Goal: Information Seeking & Learning: Find contact information

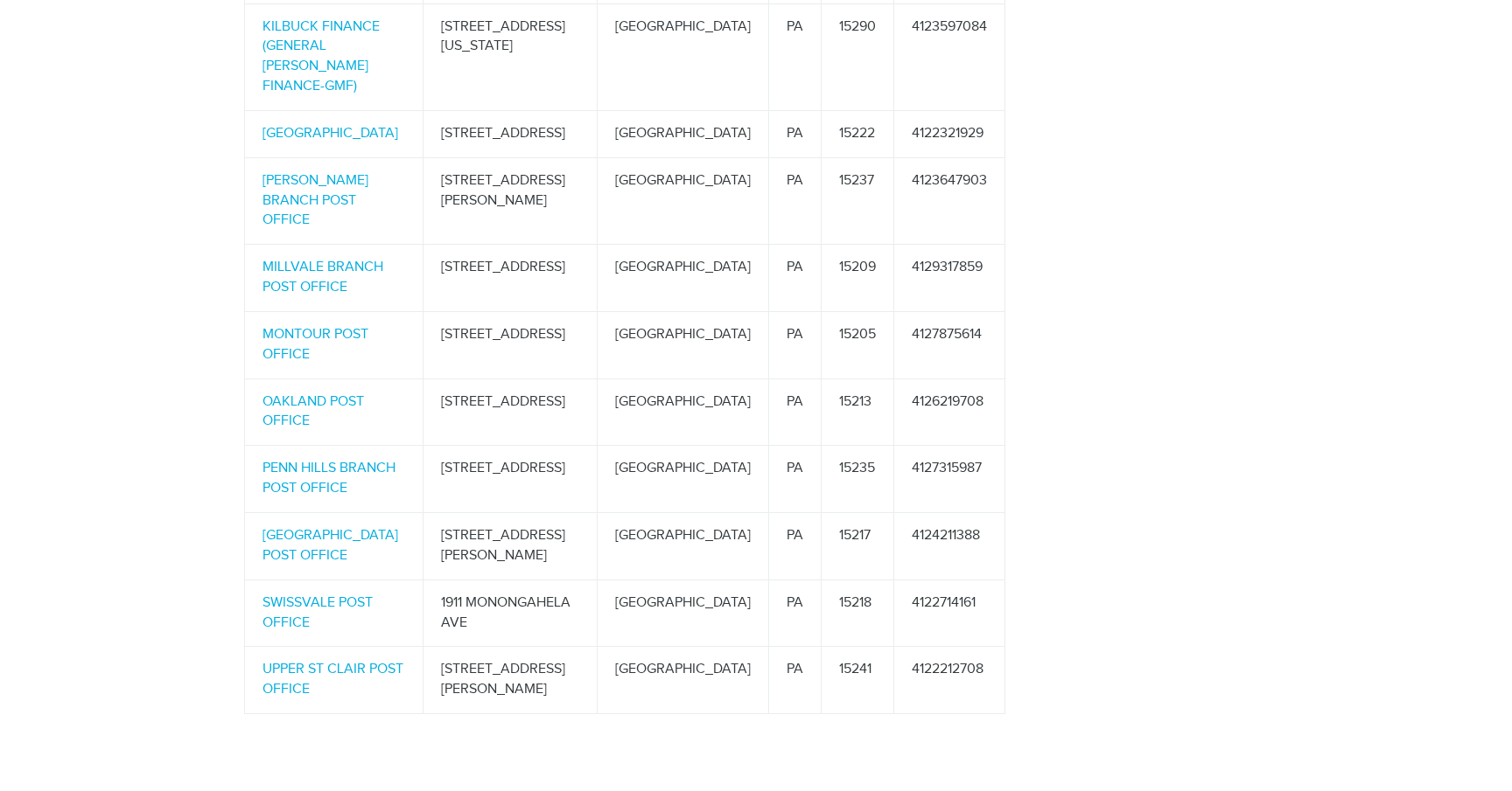
scroll to position [1513, 0]
click at [310, 592] on link "SWISSVALE POST OFFICE" at bounding box center [317, 609] width 110 height 37
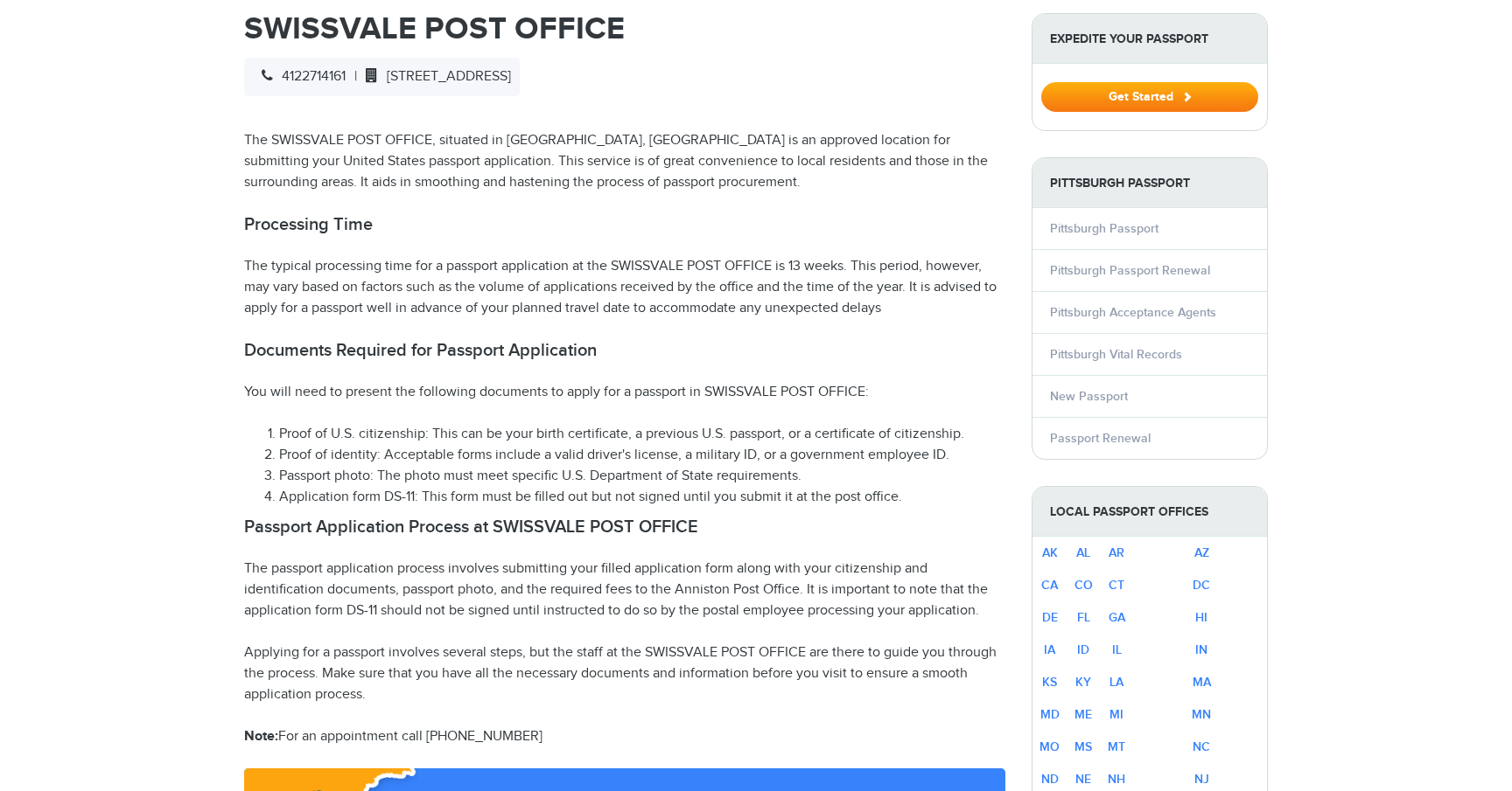
scroll to position [636, 0]
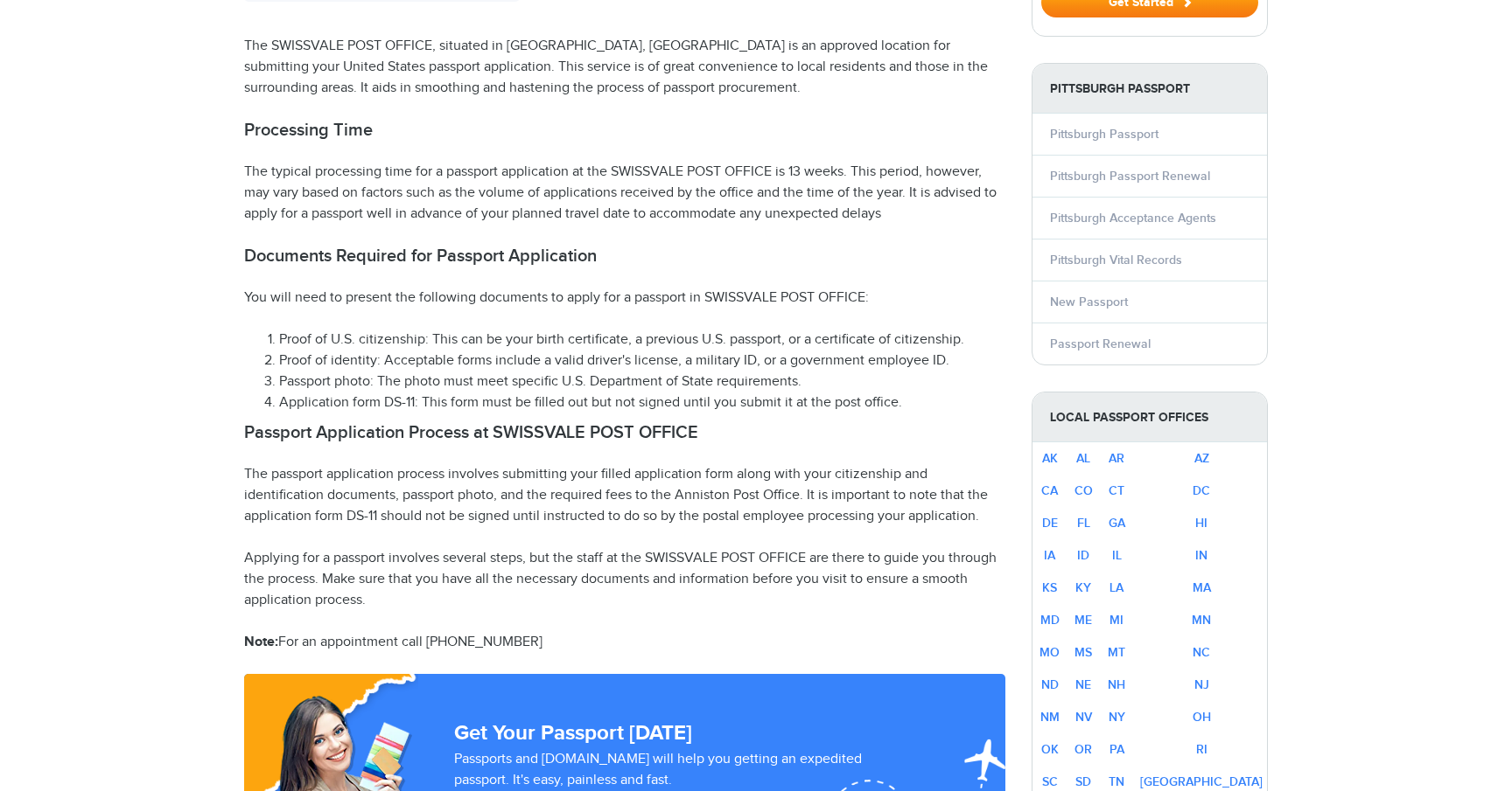
select select "**********"
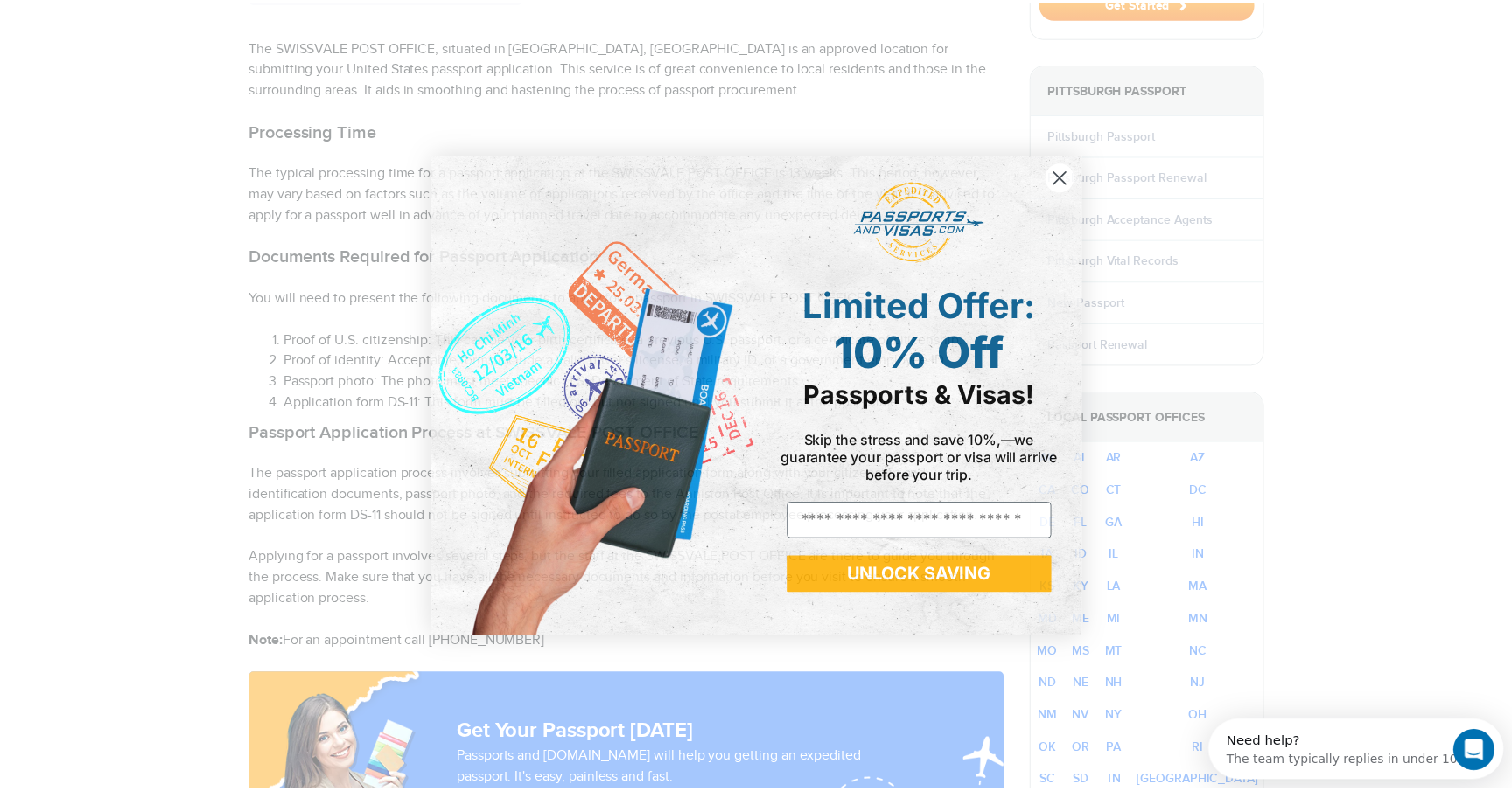
scroll to position [0, 0]
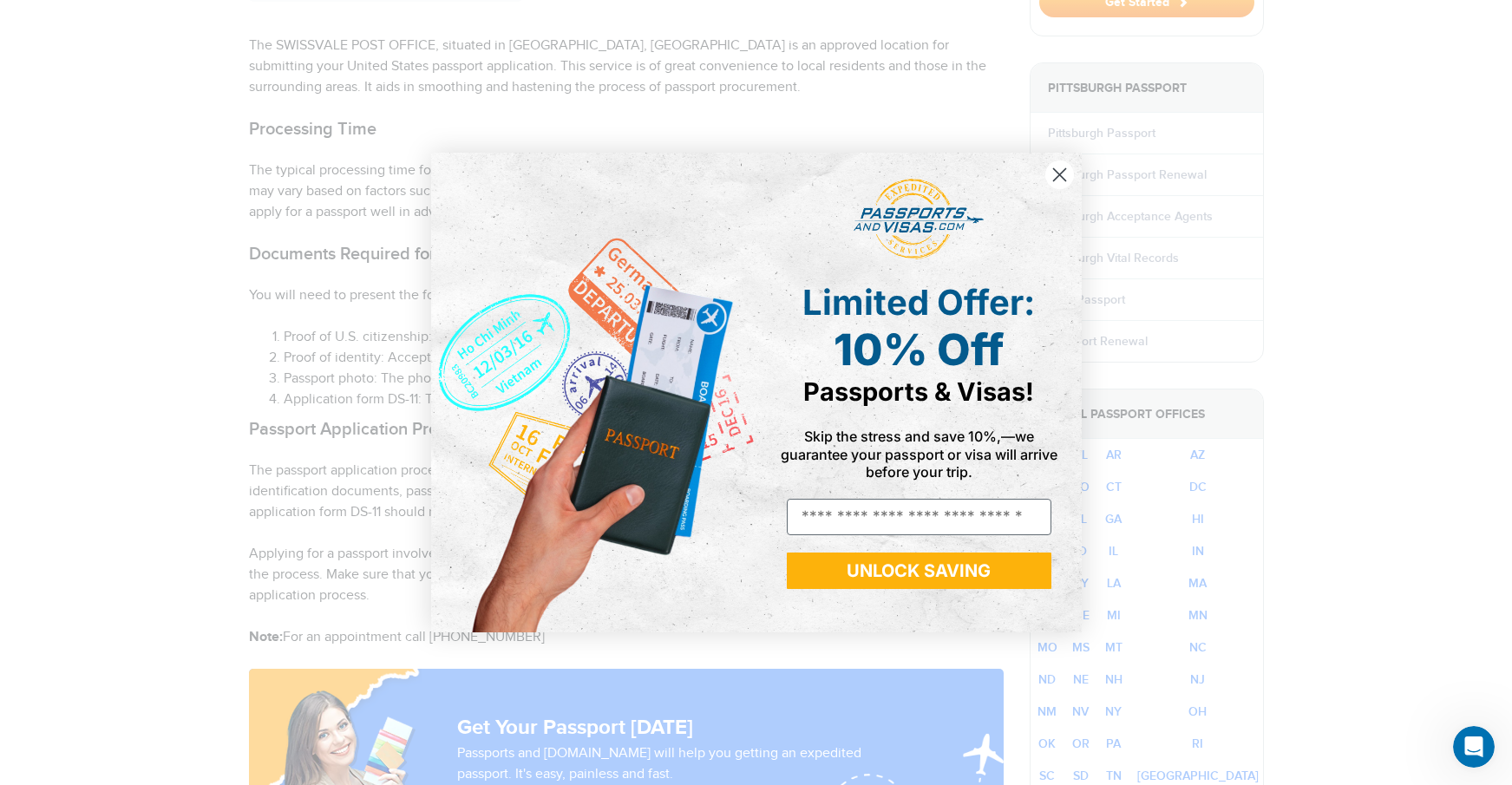
click at [1061, 174] on circle "Close dialog" at bounding box center [1058, 174] width 29 height 29
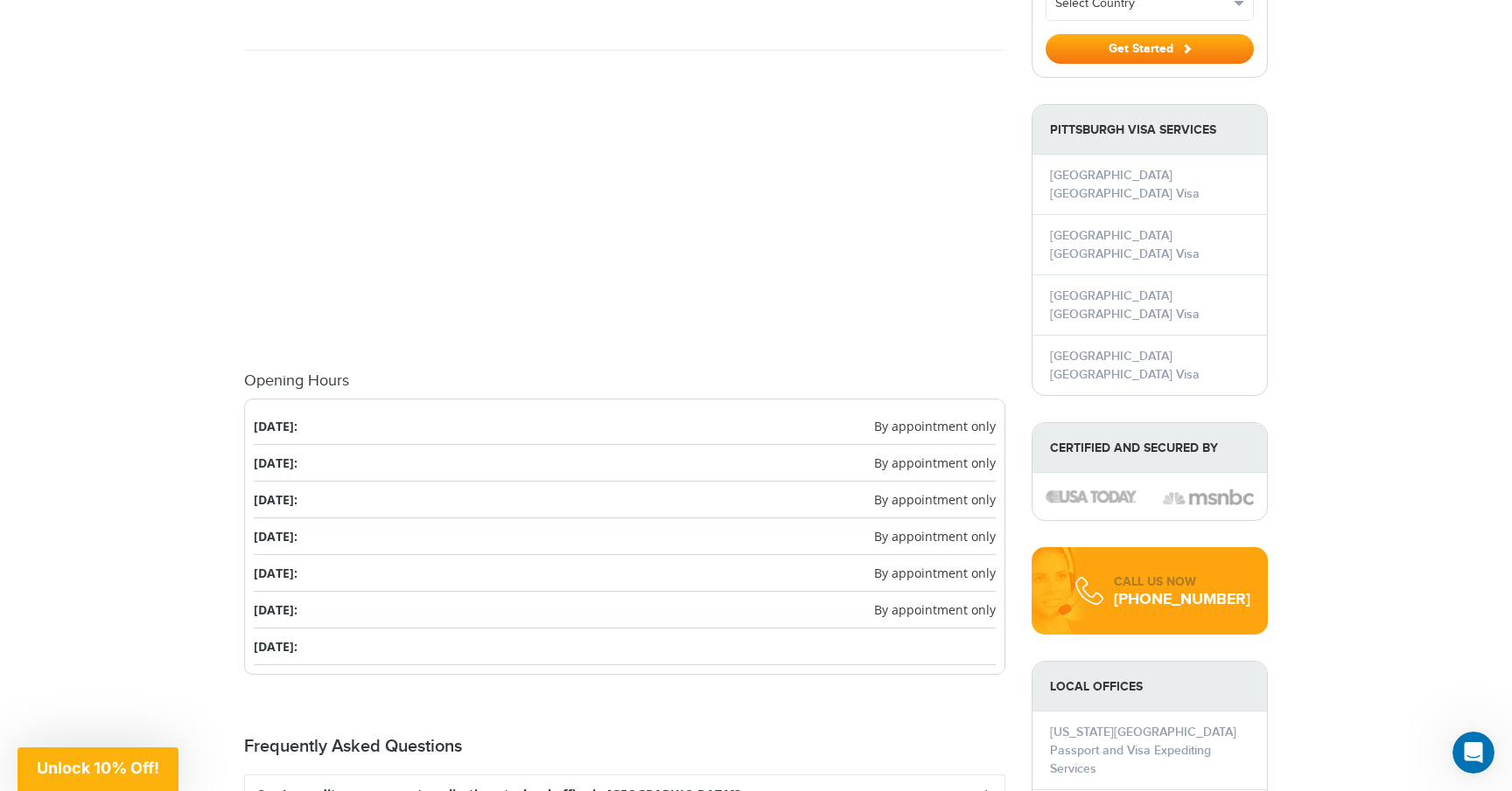
scroll to position [1791, 0]
